Goal: Check status: Check status

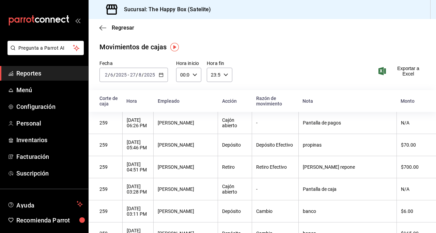
click at [159, 77] on icon "button" at bounding box center [161, 75] width 5 height 5
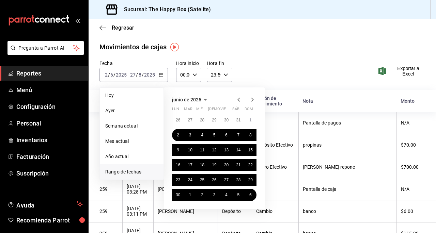
click at [239, 96] on icon "button" at bounding box center [239, 100] width 8 height 8
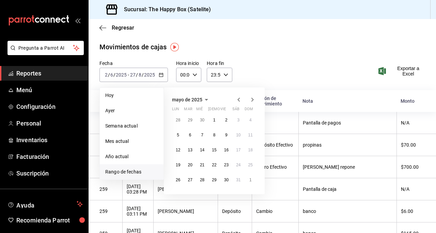
click at [139, 171] on span "Rango de fechas" at bounding box center [131, 172] width 53 height 7
click at [238, 96] on icon "button" at bounding box center [239, 100] width 8 height 8
click at [235, 122] on button "1" at bounding box center [238, 120] width 12 height 12
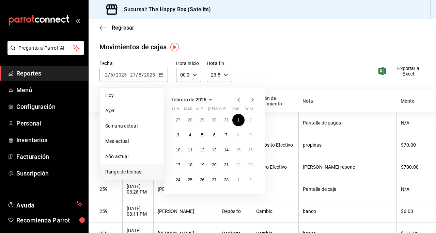
click at [255, 99] on icon "button" at bounding box center [252, 100] width 8 height 8
click at [240, 182] on abbr "31" at bounding box center [238, 180] width 4 height 5
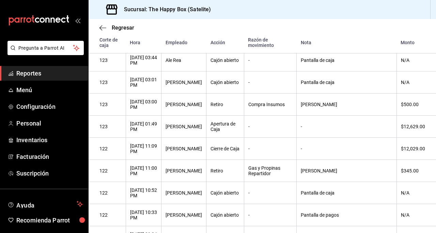
scroll to position [15756, 0]
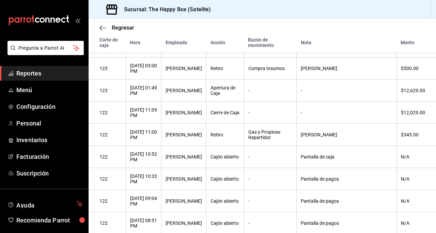
drag, startPoint x: 205, startPoint y: 103, endPoint x: 179, endPoint y: 102, distance: 25.9
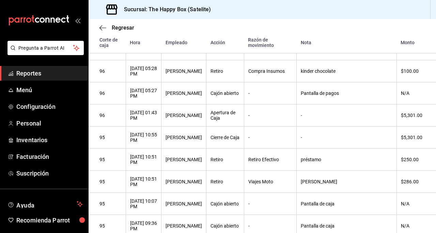
scroll to position [24075, 0]
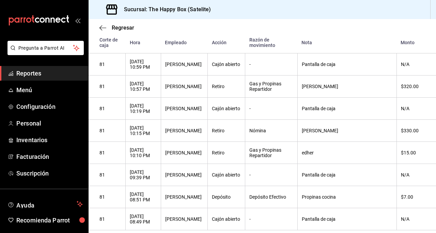
scroll to position [27950, 0]
